Goal: Task Accomplishment & Management: Complete application form

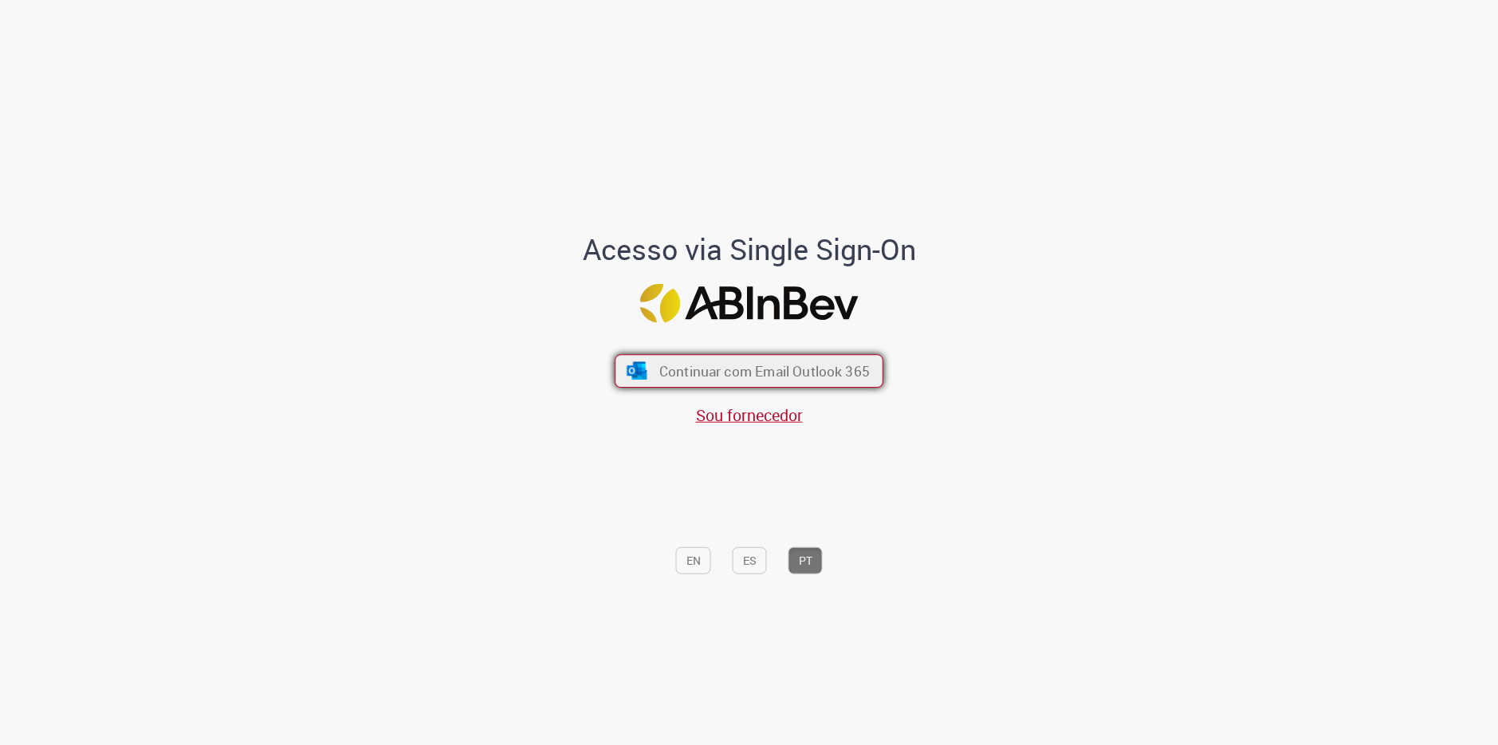
click at [731, 381] on button "Continuar com Email Outlook 365" at bounding box center [749, 370] width 269 height 33
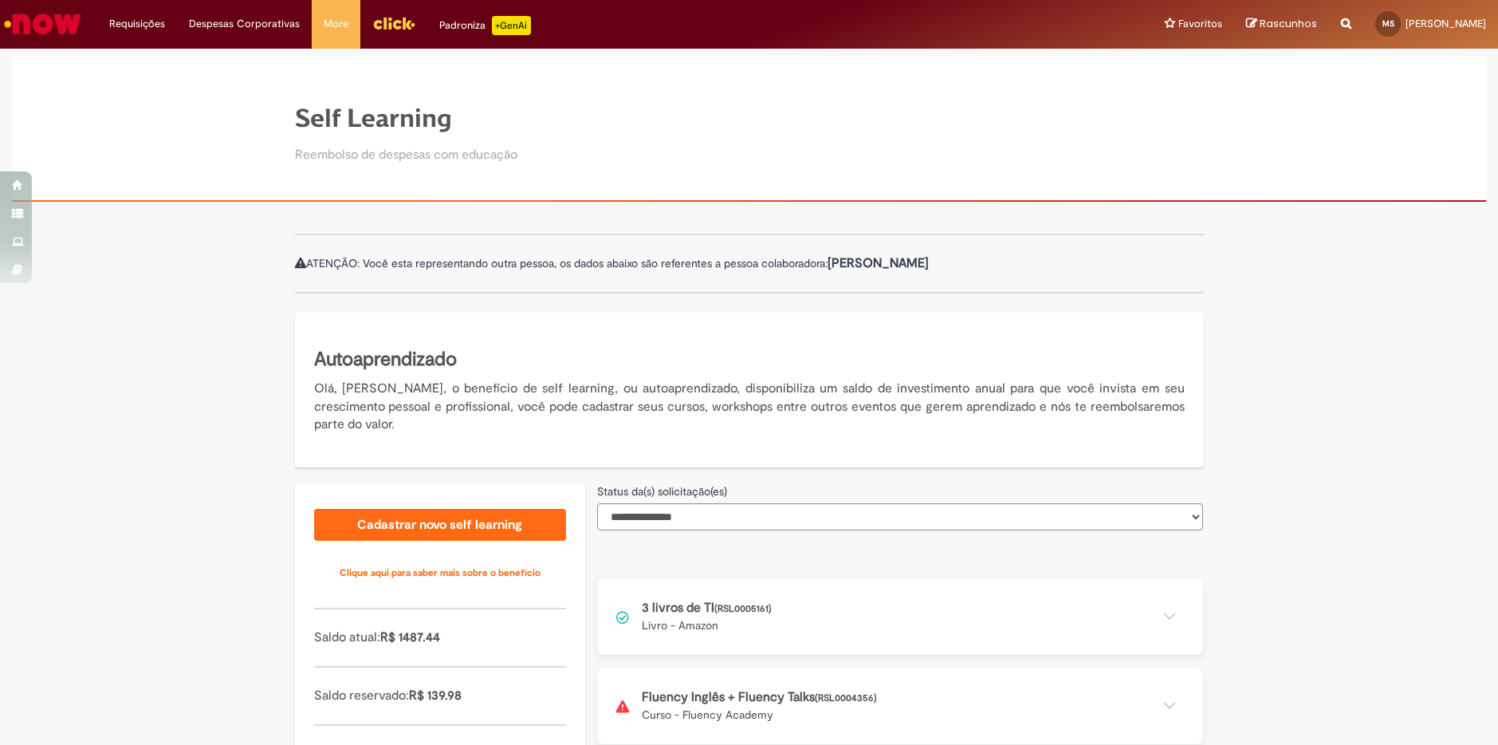
scroll to position [116, 0]
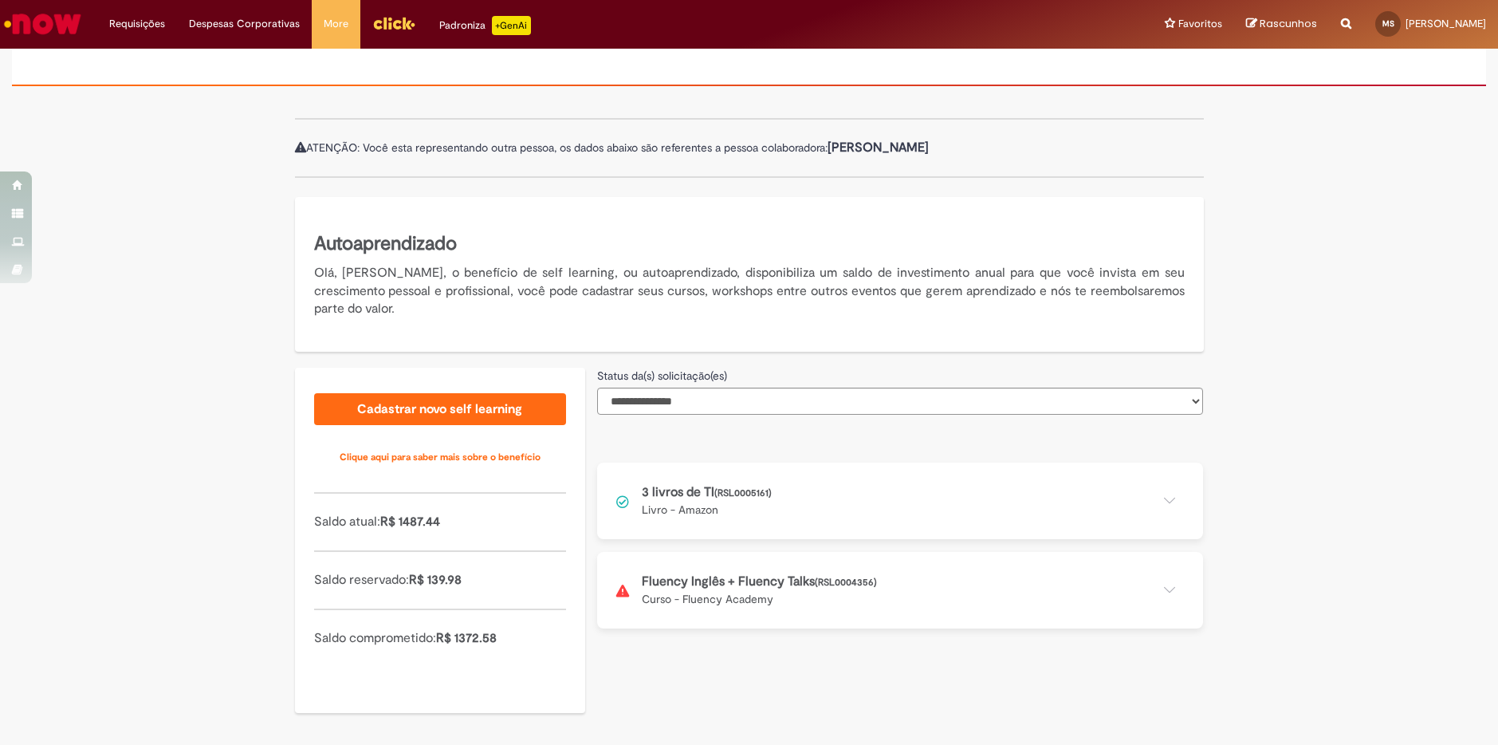
click at [718, 591] on button at bounding box center [900, 590] width 606 height 77
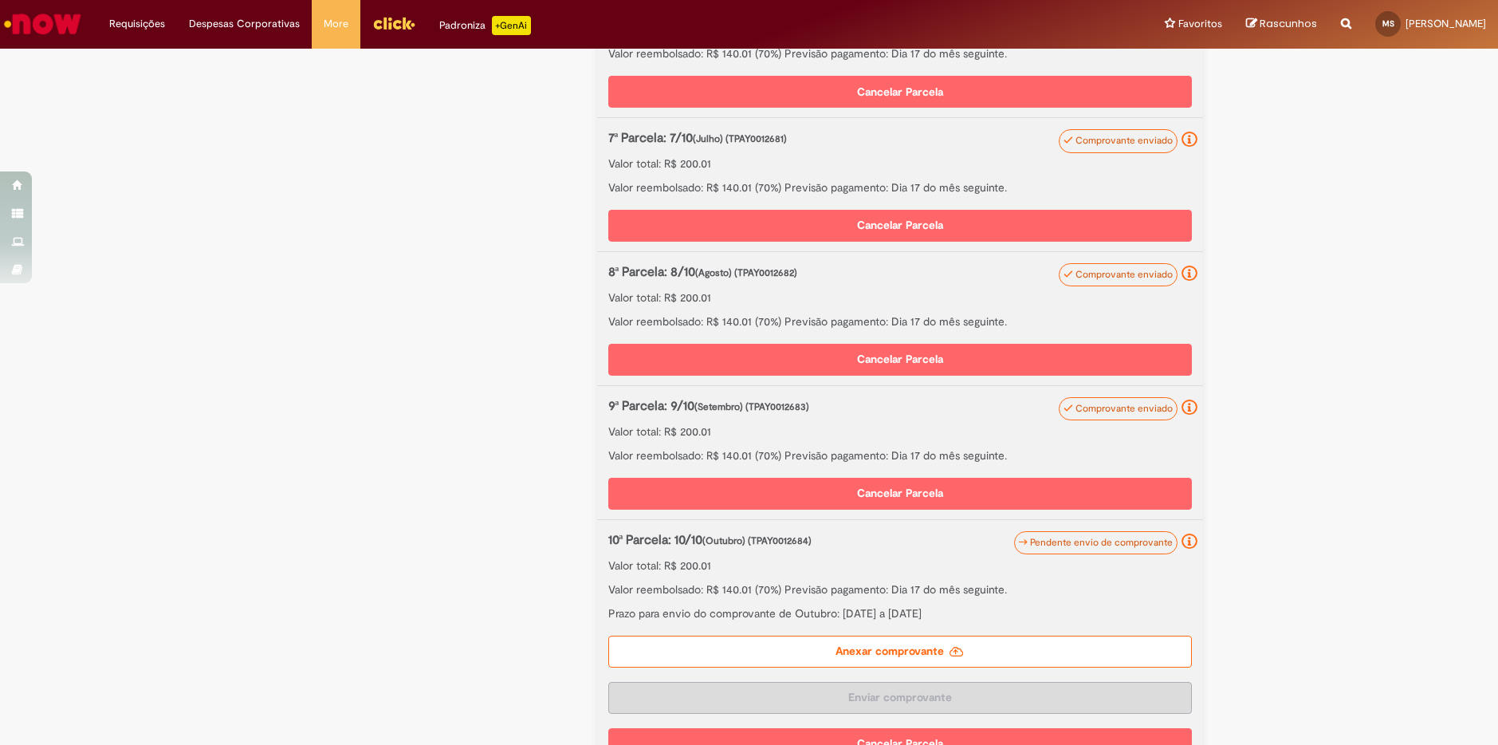
scroll to position [1482, 0]
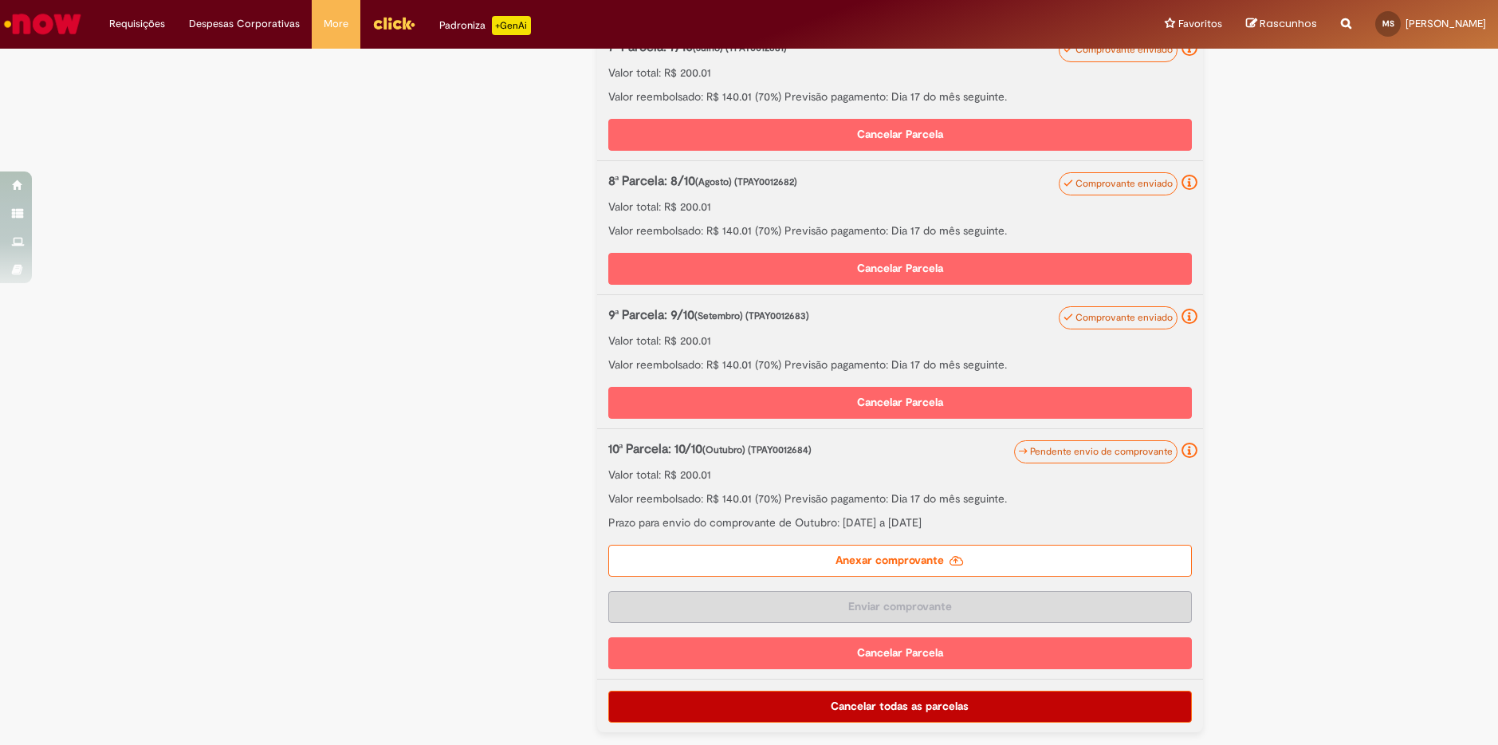
click at [883, 567] on label "Anexar comprovante" at bounding box center [900, 561] width 584 height 32
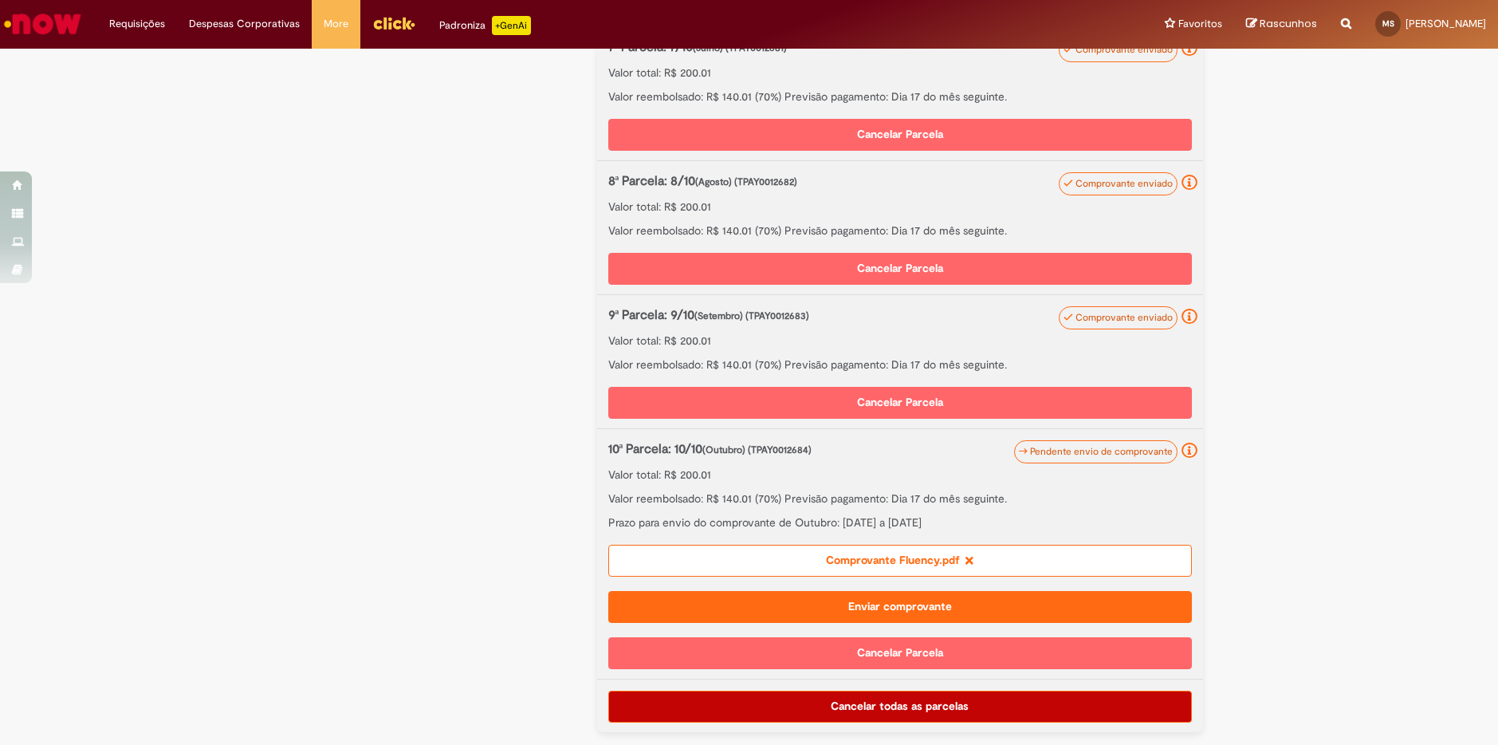
click at [954, 611] on button "Enviar comprovante" at bounding box center [900, 607] width 584 height 32
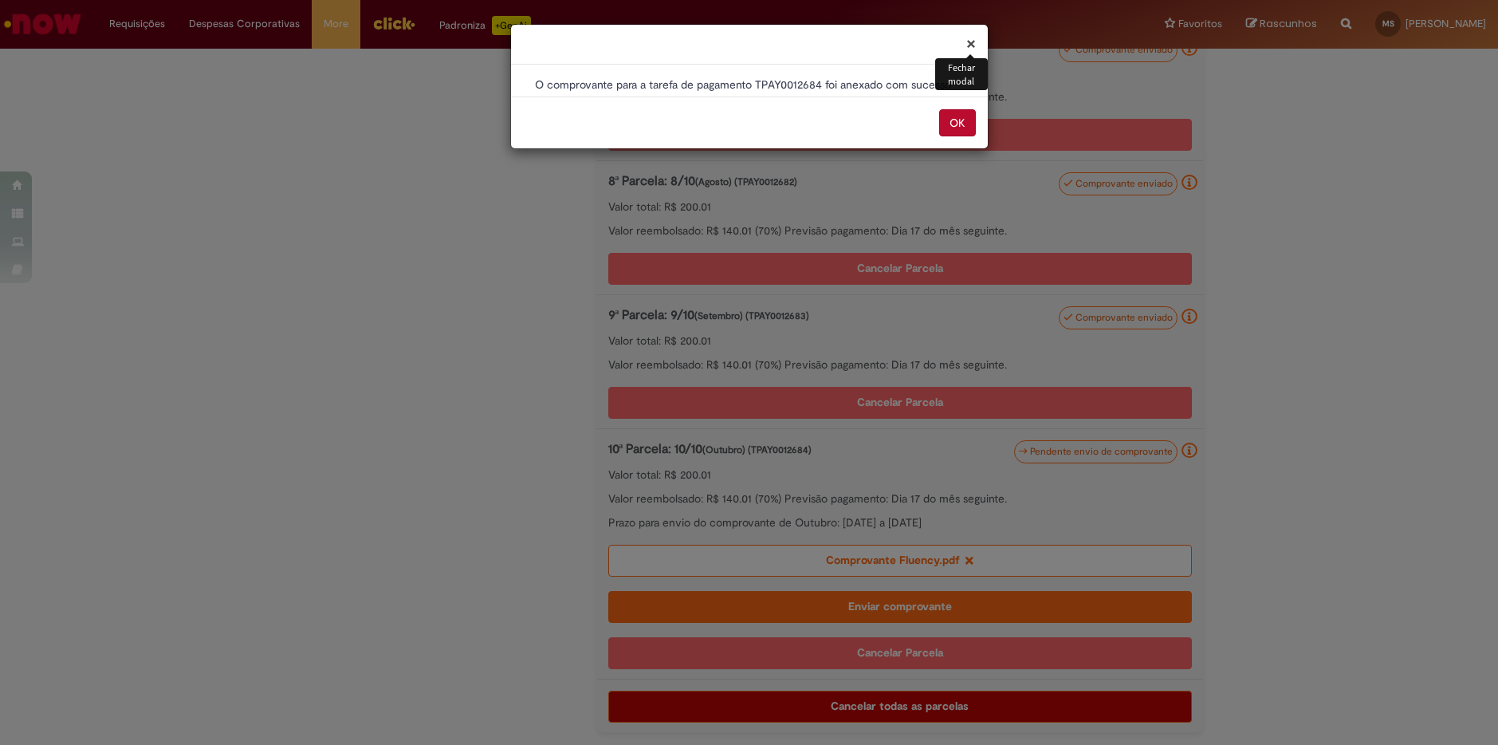
click at [965, 129] on button "OK" at bounding box center [957, 122] width 37 height 27
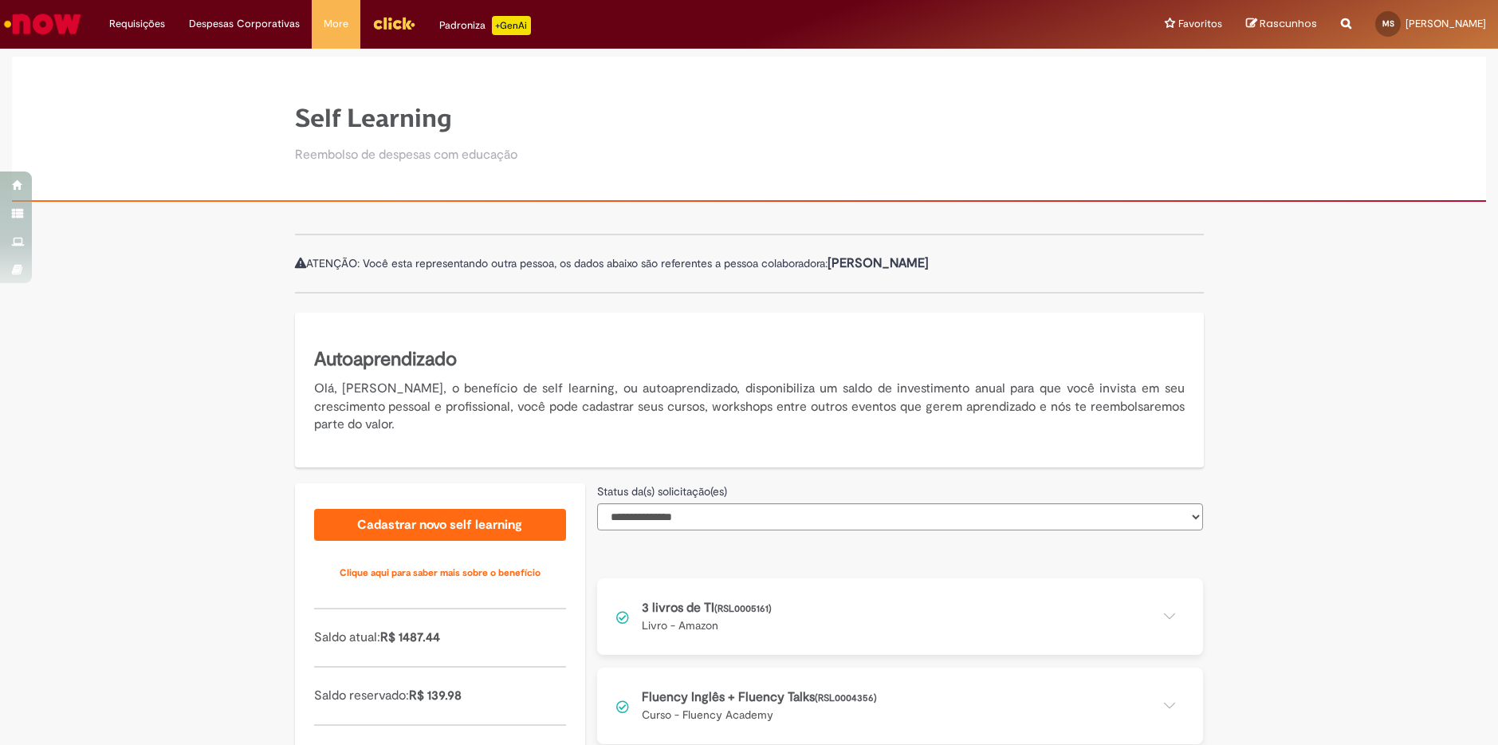
scroll to position [116, 0]
